Goal: Use online tool/utility: Utilize a website feature to perform a specific function

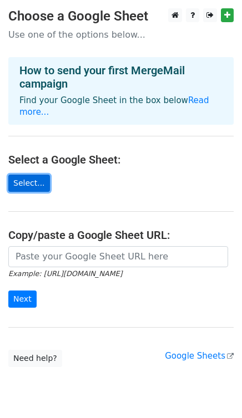
click at [34, 175] on link "Select..." at bounding box center [29, 183] width 42 height 17
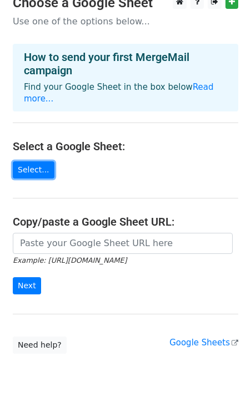
scroll to position [26, 0]
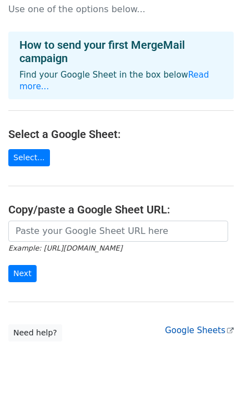
click at [206, 326] on link "Google Sheets" at bounding box center [199, 331] width 69 height 10
click at [24, 325] on link "Need help?" at bounding box center [35, 333] width 54 height 17
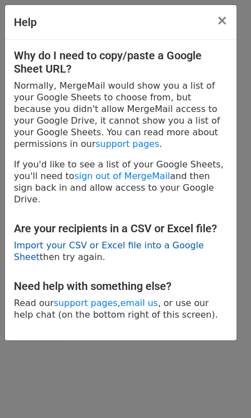
click at [104, 240] on link "Import your CSV or Excel file into a Google Sheet" at bounding box center [109, 251] width 190 height 22
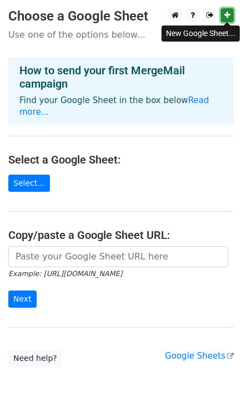
click at [228, 16] on icon at bounding box center [227, 15] width 6 height 8
